Goal: Transaction & Acquisition: Purchase product/service

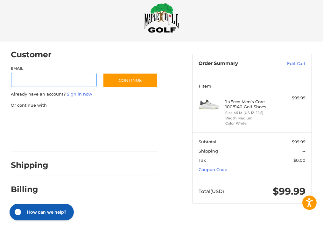
scroll to position [11, 0]
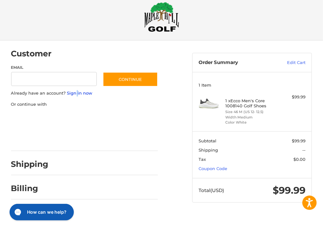
click at [76, 93] on link "Sign in now" at bounding box center [79, 92] width 25 height 5
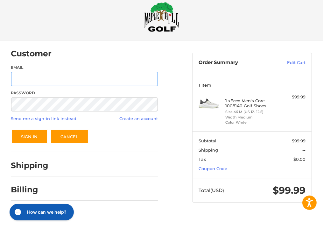
click at [67, 79] on input "Email" at bounding box center [84, 79] width 147 height 14
type input "**********"
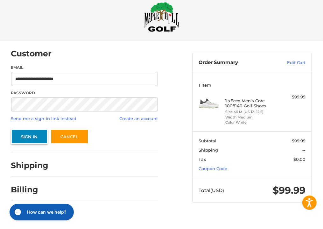
click at [34, 136] on button "Sign In" at bounding box center [29, 136] width 37 height 15
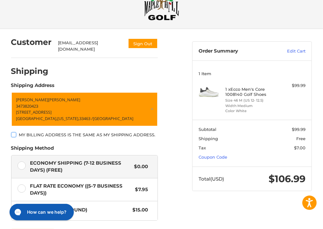
scroll to position [32, 0]
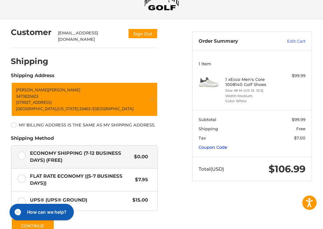
click at [223, 146] on link "Coupon Code" at bounding box center [213, 147] width 29 height 5
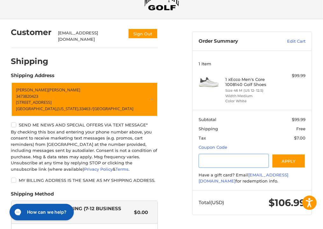
click at [229, 163] on input "Gift Certificate or Coupon Code" at bounding box center [234, 161] width 70 height 14
type input "*******"
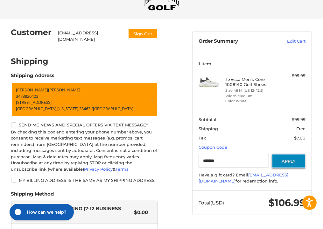
click at [297, 163] on button "Apply" at bounding box center [289, 161] width 34 height 14
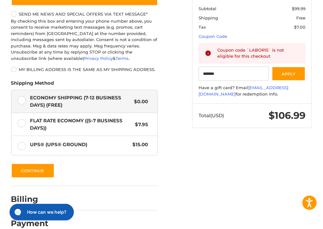
scroll to position [151, 0]
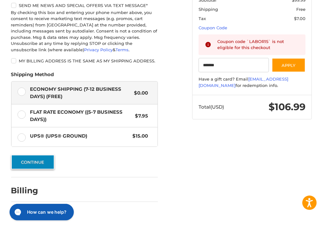
click at [46, 163] on button "Continue" at bounding box center [32, 162] width 43 height 15
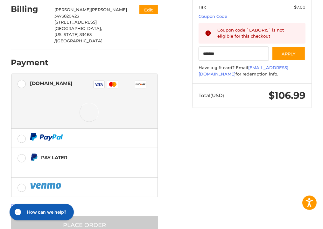
scroll to position [166, 0]
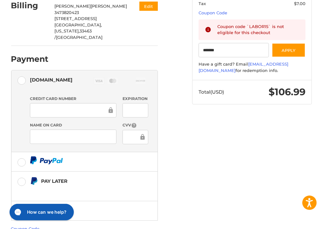
click at [255, 158] on div "Customer [EMAIL_ADDRESS][DOMAIN_NAME] Sign Out Shipping [PERSON_NAME] 347382042…" at bounding box center [161, 78] width 323 height 387
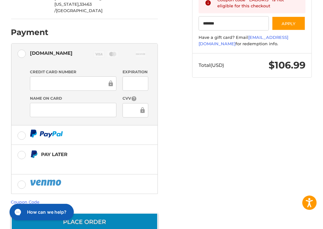
click at [100, 213] on button "Place Order" at bounding box center [84, 222] width 147 height 18
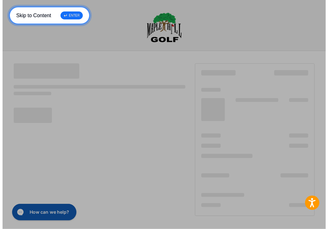
scroll to position [0, 0]
